Goal: Task Accomplishment & Management: Use online tool/utility

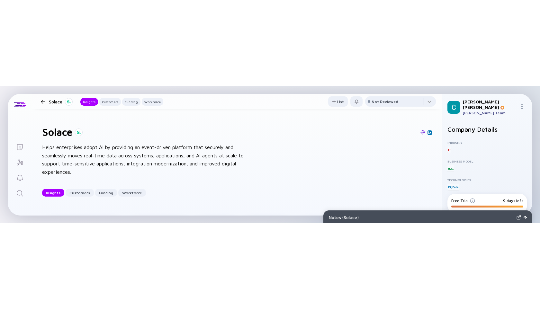
scroll to position [48, 0]
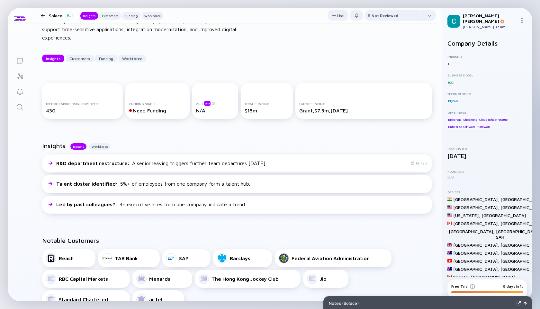
click at [43, 14] on div at bounding box center [43, 16] width 4 height 4
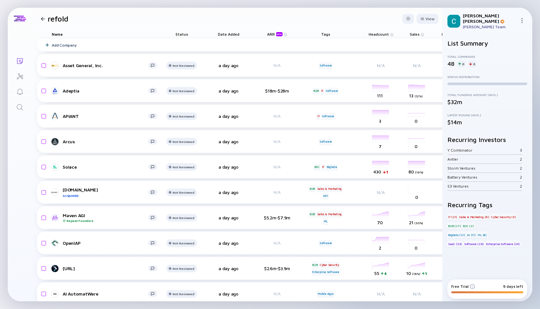
click at [41, 17] on div at bounding box center [43, 19] width 4 height 4
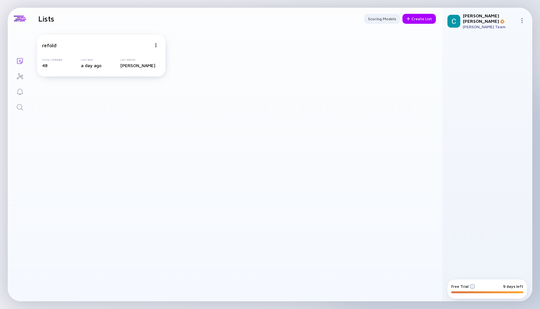
click at [17, 109] on icon "Search" at bounding box center [20, 108] width 8 height 8
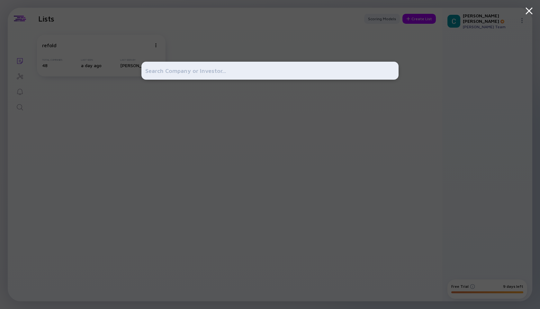
click at [235, 65] on input "text" at bounding box center [270, 71] width 250 height 12
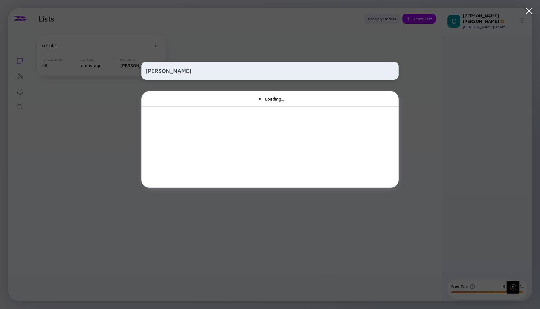
type input "[PERSON_NAME]"
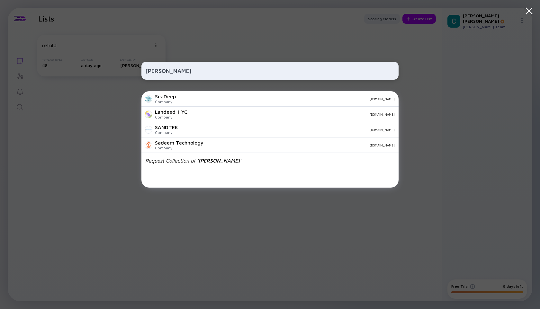
drag, startPoint x: 204, startPoint y: 73, endPoint x: 123, endPoint y: 59, distance: 81.6
click at [123, 59] on div "[PERSON_NAME] SeaDeep Company [DOMAIN_NAME] Landeed | YC Company [DOMAIN_NAME] …" at bounding box center [270, 154] width 540 height 309
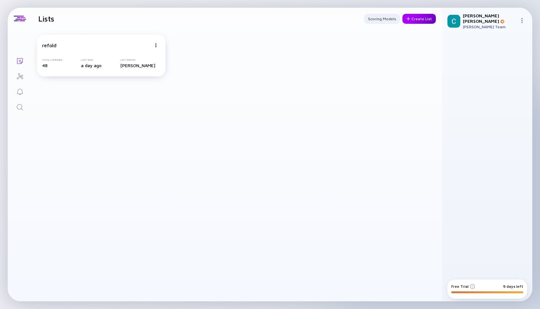
click at [414, 20] on div "Create List" at bounding box center [419, 19] width 33 height 10
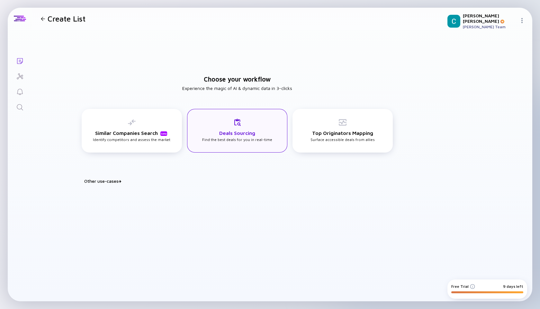
click at [244, 137] on div "Deals Sourcing Find the best deals for you in real-time" at bounding box center [237, 130] width 70 height 23
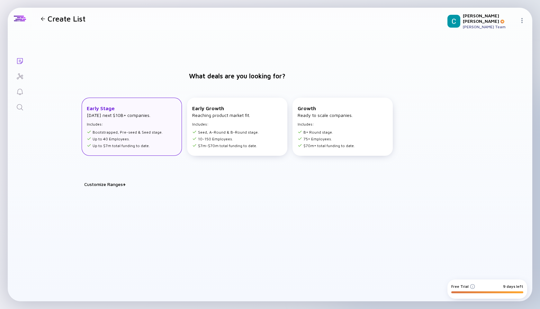
click at [135, 137] on li "Up to 40 Employees." at bounding box center [125, 139] width 76 height 5
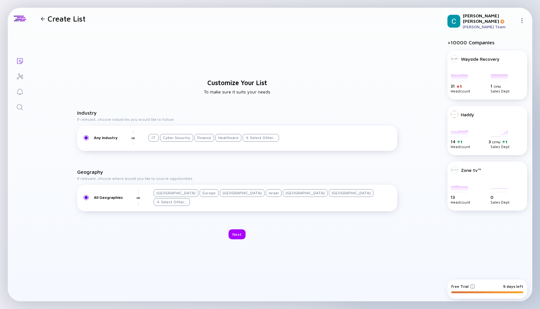
click at [154, 137] on div "IT" at bounding box center [154, 138] width 10 height 8
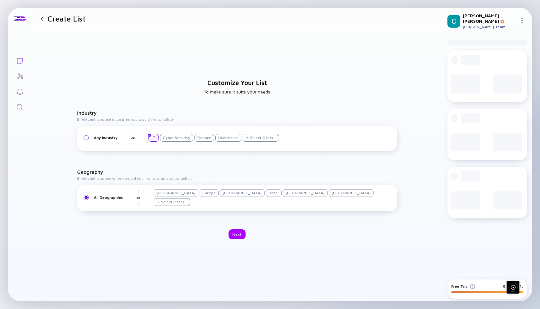
click at [206, 137] on div "Finance" at bounding box center [205, 138] width 20 height 8
click at [218, 137] on div "Healthcare" at bounding box center [229, 138] width 26 height 8
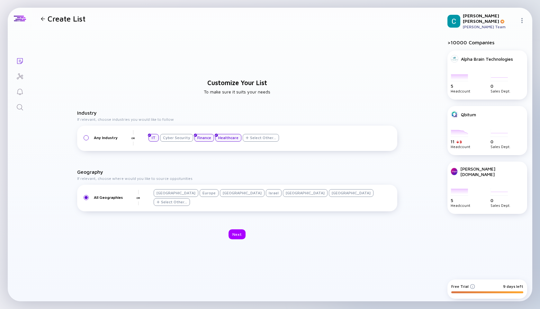
click at [173, 137] on div "[GEOGRAPHIC_DATA]" at bounding box center [176, 193] width 45 height 8
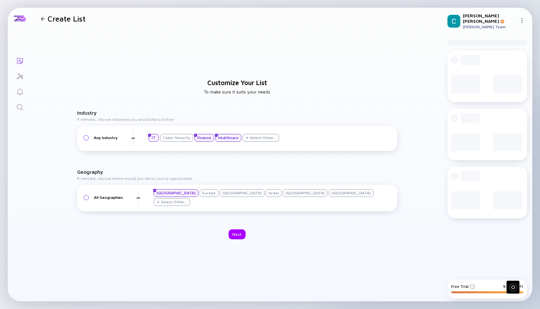
click at [200, 137] on div "Europe" at bounding box center [209, 193] width 19 height 8
click at [220, 137] on div "[GEOGRAPHIC_DATA]" at bounding box center [242, 193] width 45 height 8
click at [266, 137] on div "Israel" at bounding box center [274, 193] width 16 height 8
click at [283, 137] on div "[GEOGRAPHIC_DATA]" at bounding box center [305, 193] width 45 height 8
click at [329, 137] on div "[GEOGRAPHIC_DATA]" at bounding box center [351, 193] width 45 height 8
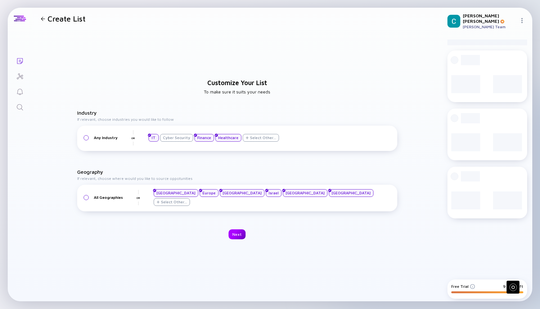
click at [242, 137] on div "Next" at bounding box center [237, 235] width 17 height 10
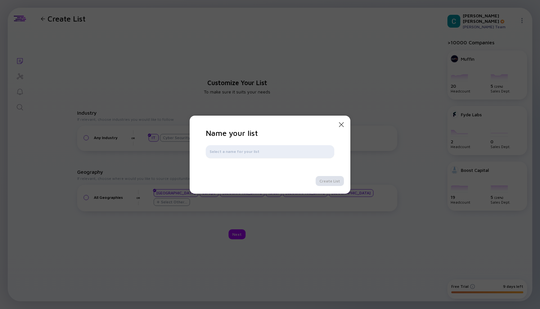
click at [257, 137] on input "text" at bounding box center [270, 152] width 121 height 6
type input "Check"
click at [333, 137] on div "Create List" at bounding box center [330, 181] width 28 height 10
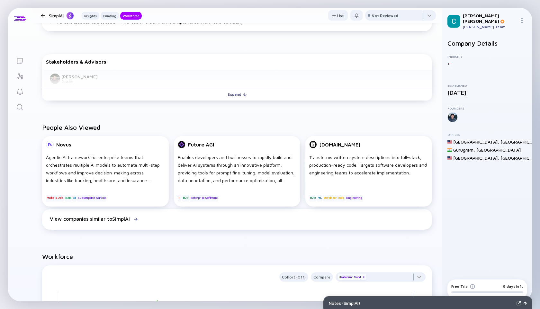
scroll to position [94, 0]
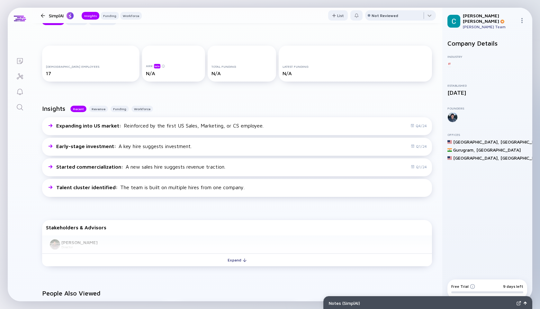
click at [43, 16] on div at bounding box center [43, 16] width 4 height 4
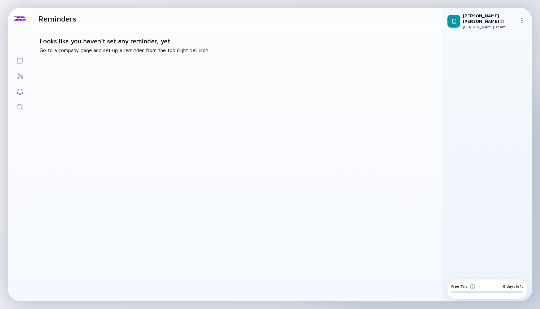
click at [18, 111] on icon "Search" at bounding box center [20, 108] width 8 height 8
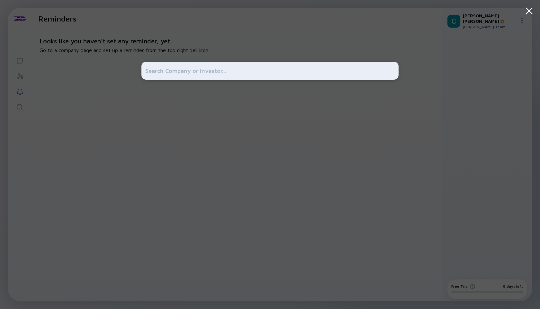
click at [175, 70] on input "text" at bounding box center [270, 71] width 250 height 12
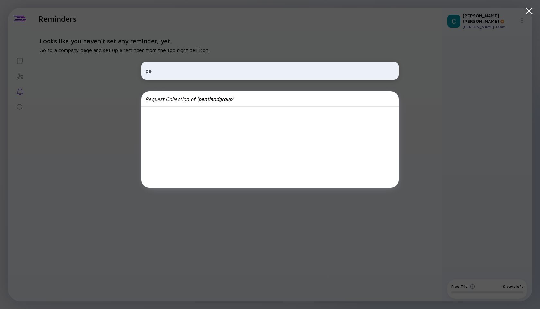
type input "p"
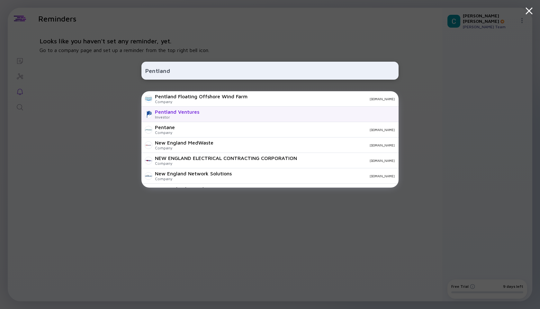
type input "Pentland"
click at [181, 119] on div "Investor" at bounding box center [177, 117] width 44 height 5
